Goal: Use online tool/utility: Utilize a website feature to perform a specific function

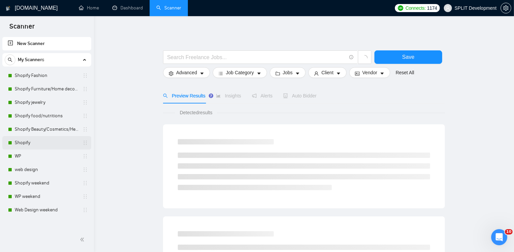
click at [33, 142] on link "Shopify" at bounding box center [47, 142] width 64 height 13
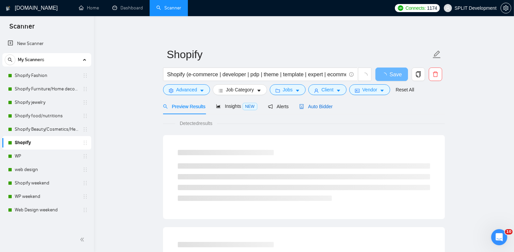
click at [318, 104] on span "Auto Bidder" at bounding box center [315, 106] width 33 height 5
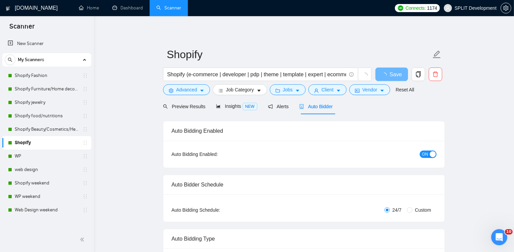
radio input "false"
radio input "true"
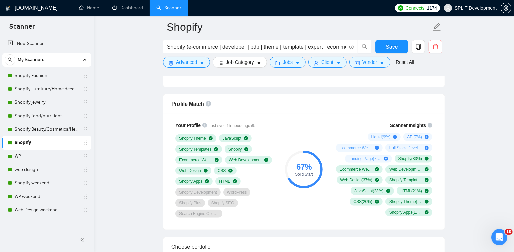
scroll to position [503, 0]
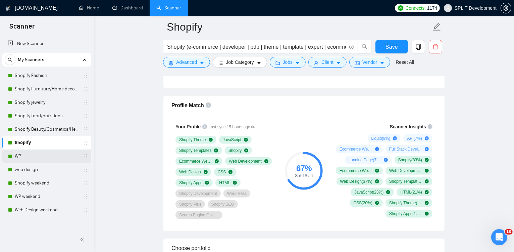
click at [24, 158] on link "WP" at bounding box center [47, 155] width 64 height 13
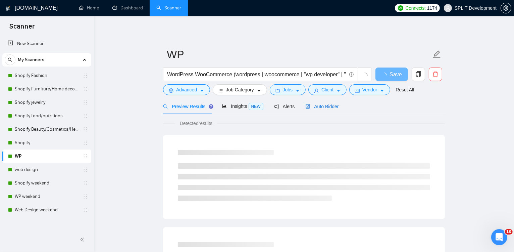
click at [335, 108] on span "Auto Bidder" at bounding box center [321, 106] width 33 height 5
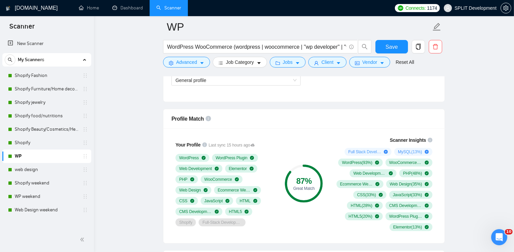
scroll to position [490, 0]
click at [34, 170] on link "web design" at bounding box center [47, 169] width 64 height 13
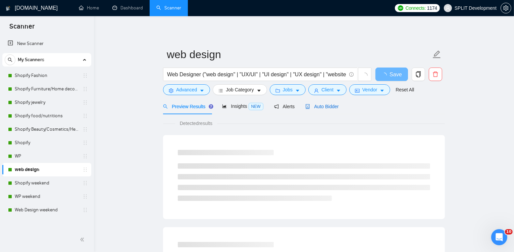
click at [329, 104] on span "Auto Bidder" at bounding box center [321, 106] width 33 height 5
